Goal: Entertainment & Leisure: Consume media (video, audio)

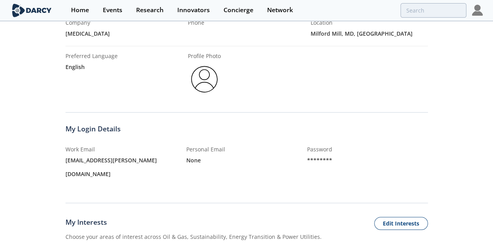
scroll to position [131, 0]
click at [311, 155] on div "********" at bounding box center [367, 160] width 121 height 14
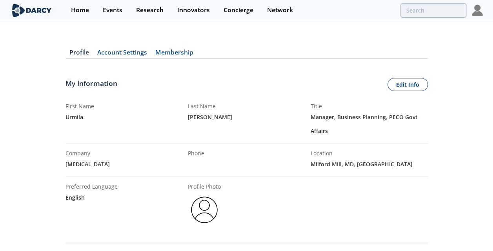
click at [475, 8] on img at bounding box center [477, 10] width 11 height 11
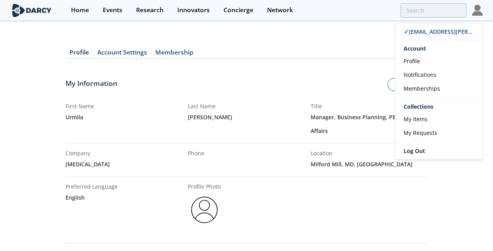
click at [333, 190] on div at bounding box center [369, 204] width 117 height 44
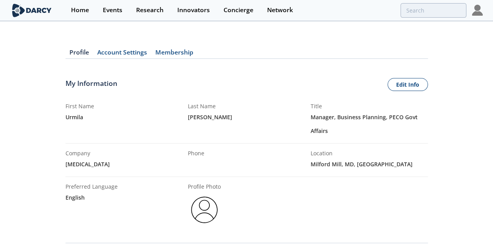
click at [118, 55] on link "Account Settings" at bounding box center [122, 53] width 58 height 9
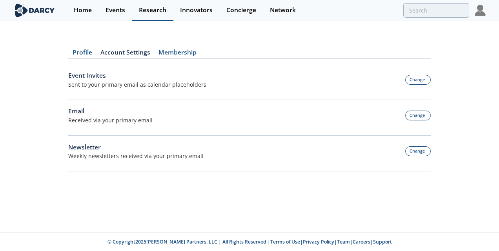
click at [152, 8] on div "Research" at bounding box center [152, 10] width 27 height 6
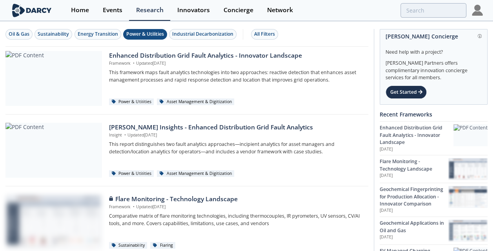
click at [147, 35] on div "Power & Utilities" at bounding box center [145, 34] width 38 height 7
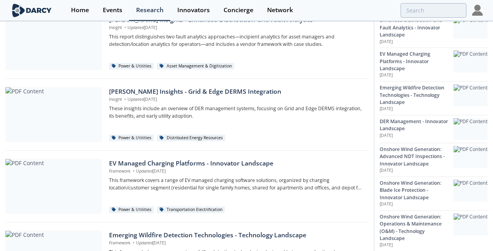
scroll to position [108, 0]
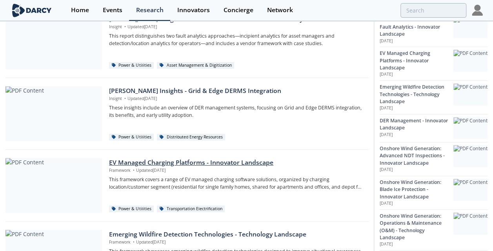
click at [61, 181] on div at bounding box center [53, 185] width 96 height 55
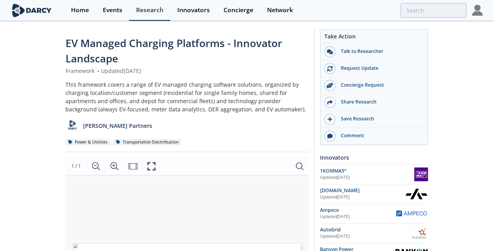
click at [475, 13] on img at bounding box center [477, 10] width 11 height 11
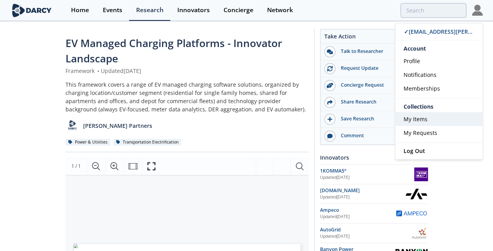
click at [415, 123] on link "My Items" at bounding box center [438, 119] width 87 height 14
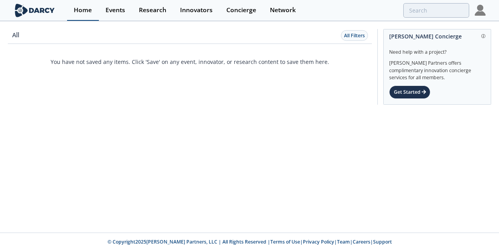
click at [87, 11] on div "Home" at bounding box center [83, 10] width 18 height 6
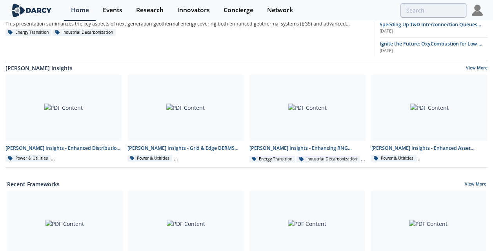
scroll to position [120, 0]
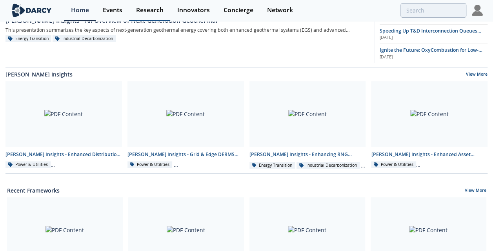
click at [151, 9] on div "Research" at bounding box center [149, 10] width 27 height 6
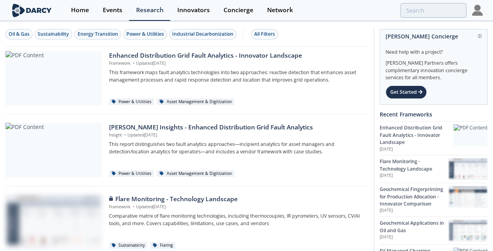
click at [478, 13] on img at bounding box center [477, 10] width 11 height 11
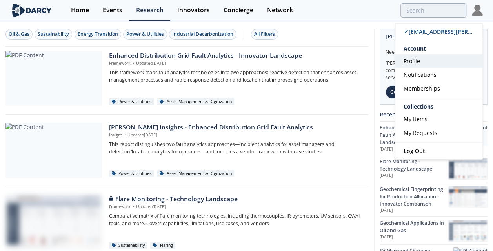
click at [412, 60] on span "Profile" at bounding box center [412, 60] width 16 height 7
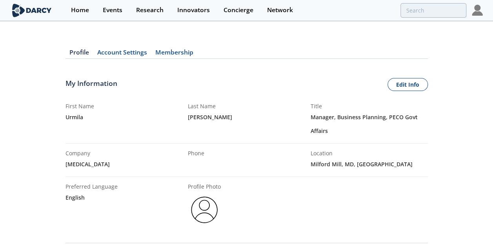
click at [476, 16] on div at bounding box center [477, 10] width 11 height 21
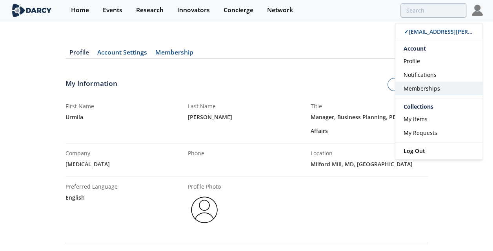
click at [414, 89] on span "Memberships" at bounding box center [422, 88] width 36 height 7
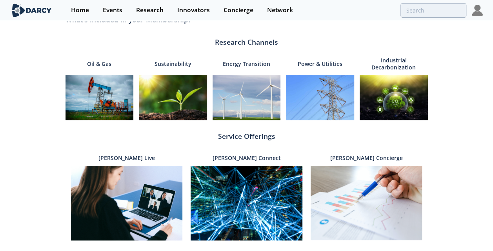
scroll to position [239, 0]
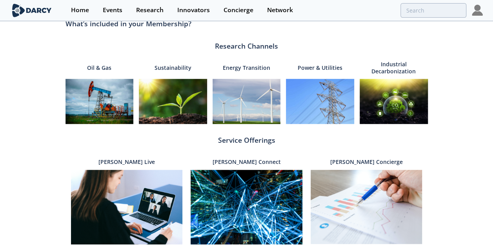
click at [323, 101] on img at bounding box center [320, 101] width 68 height 45
click at [318, 67] on p "Power & Utilities" at bounding box center [320, 68] width 45 height 16
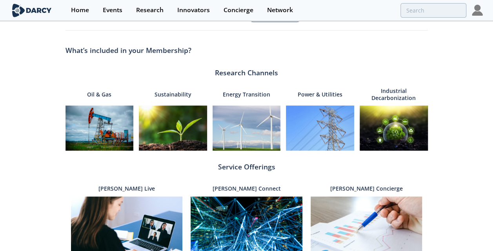
scroll to position [0, 0]
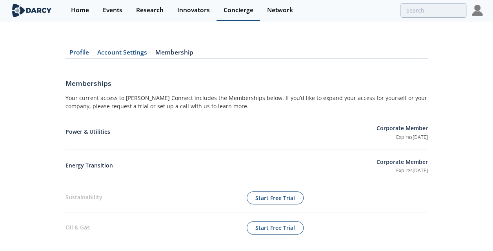
click at [238, 11] on div "Concierge" at bounding box center [239, 10] width 30 height 6
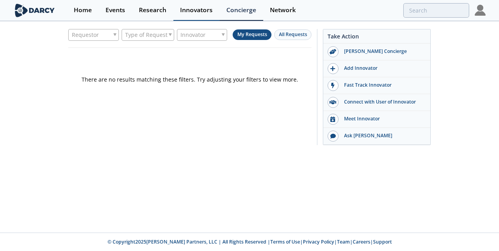
click at [198, 9] on div "Innovators" at bounding box center [196, 10] width 33 height 6
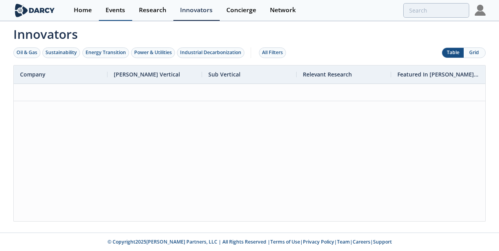
click at [115, 12] on div "Events" at bounding box center [116, 10] width 20 height 6
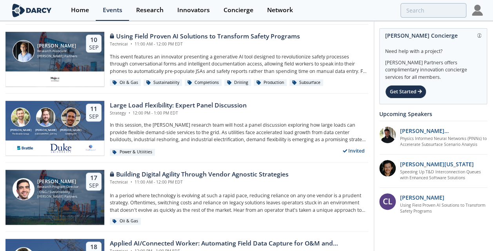
scroll to position [300, 0]
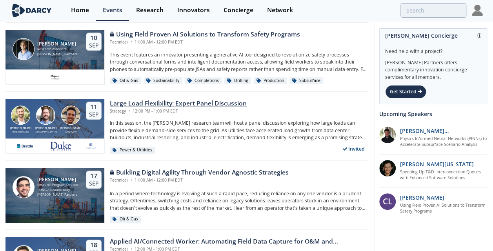
click at [89, 115] on div "Sep" at bounding box center [93, 114] width 9 height 7
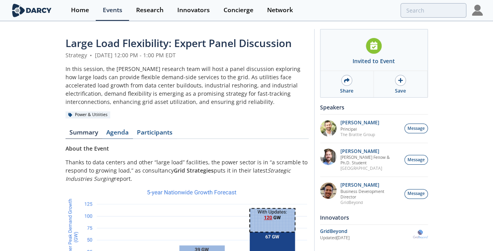
click at [126, 132] on link "Agenda" at bounding box center [117, 133] width 31 height 9
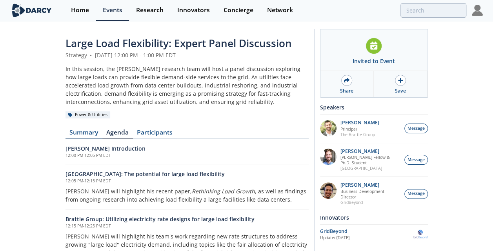
click at [86, 131] on link "Summary" at bounding box center [84, 133] width 37 height 9
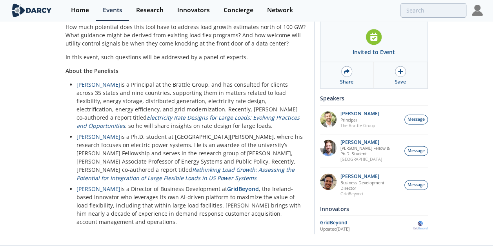
scroll to position [571, 0]
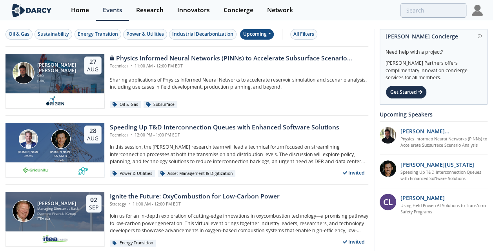
click at [265, 32] on div "Upcoming" at bounding box center [257, 34] width 34 height 11
click at [249, 56] on div "Past" at bounding box center [265, 59] width 49 height 13
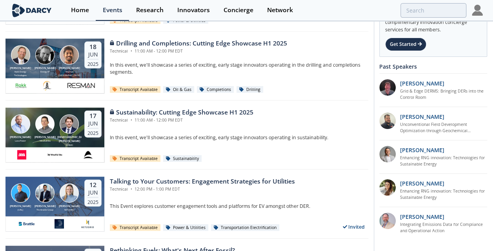
scroll to position [846, 0]
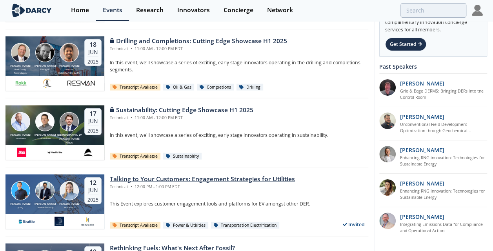
click at [163, 177] on div "Talking to Your Customers: Engagement Strategies for Utilities" at bounding box center [202, 179] width 185 height 9
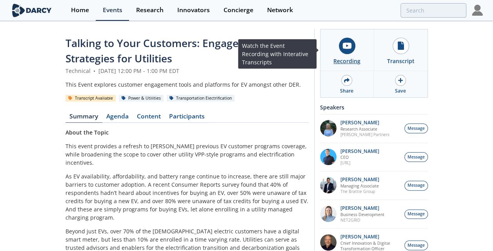
click at [347, 57] on div "Recording" at bounding box center [346, 61] width 27 height 8
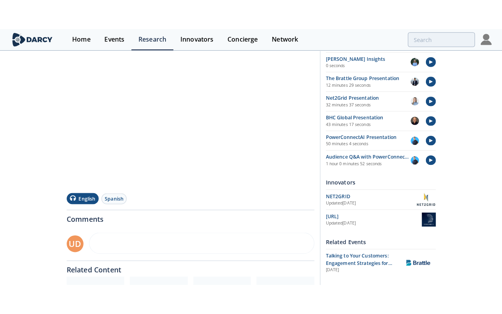
scroll to position [126, 0]
